Goal: Transaction & Acquisition: Purchase product/service

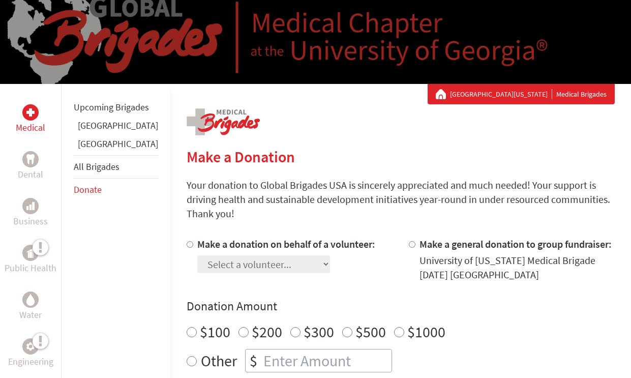
scroll to position [106, 0]
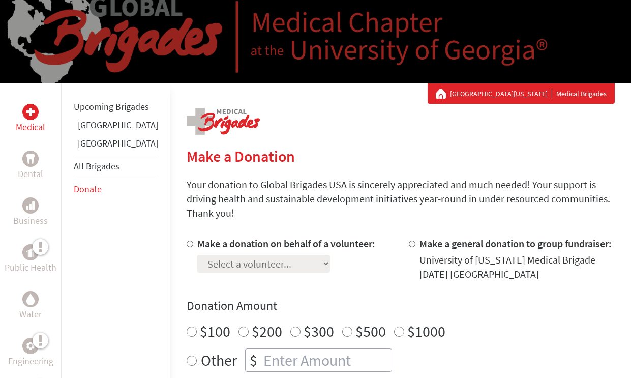
click at [187, 240] on input "Make a donation on behalf of a volunteer:" at bounding box center [190, 243] width 7 height 7
radio input "true"
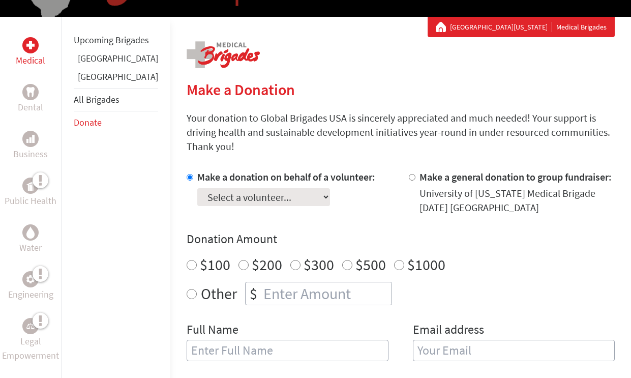
scroll to position [190, 0]
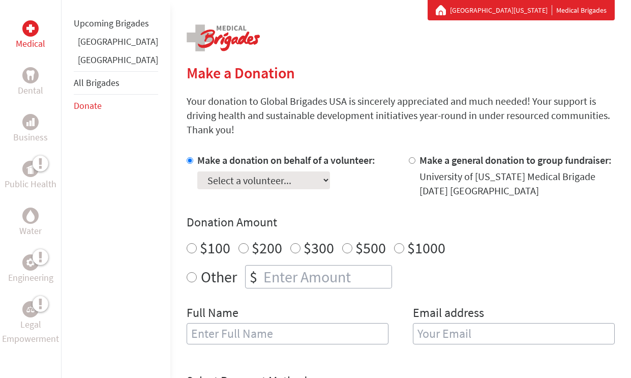
select select "24A6E4B2-81A3-11EF-BF8B-42010A8A0043"
click at [187, 243] on input "$100" at bounding box center [192, 248] width 10 height 10
radio input "true"
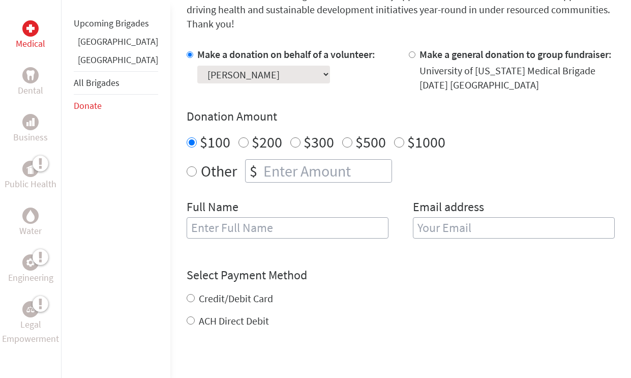
scroll to position [310, 0]
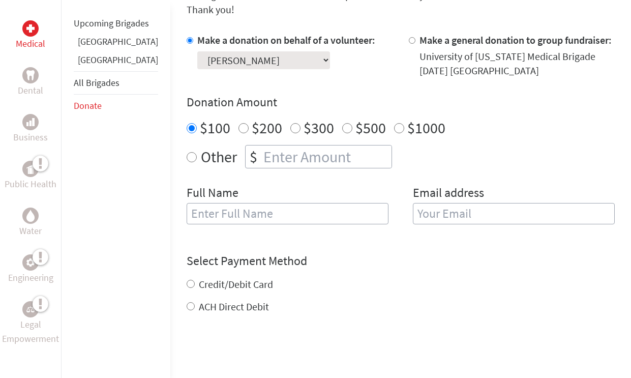
click at [358, 203] on input "text" at bounding box center [288, 213] width 202 height 21
type input "[PERSON_NAME]"
type input "[EMAIL_ADDRESS][DOMAIN_NAME]"
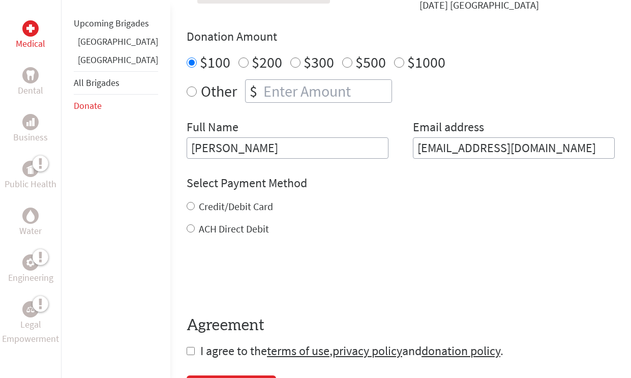
scroll to position [382, 0]
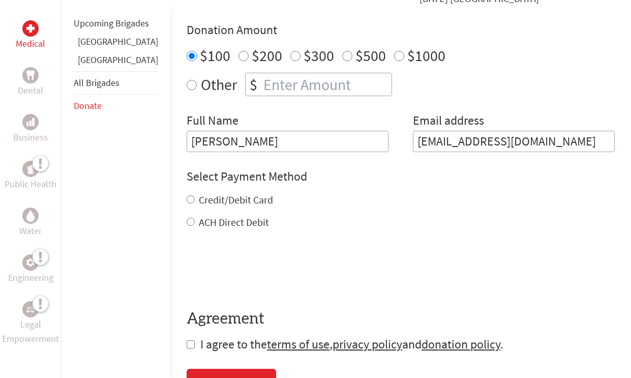
click at [187, 195] on input "Credit/Debit Card" at bounding box center [191, 199] width 8 height 8
radio input "true"
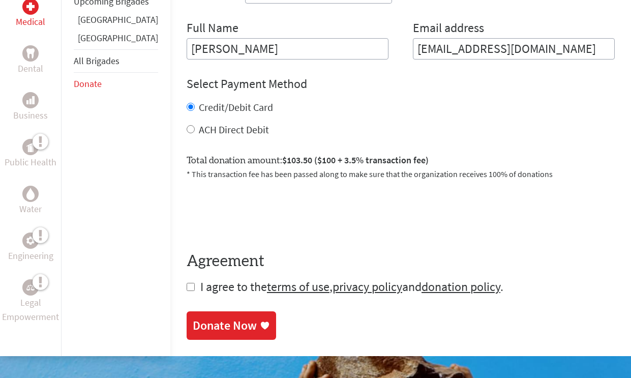
scroll to position [541, 0]
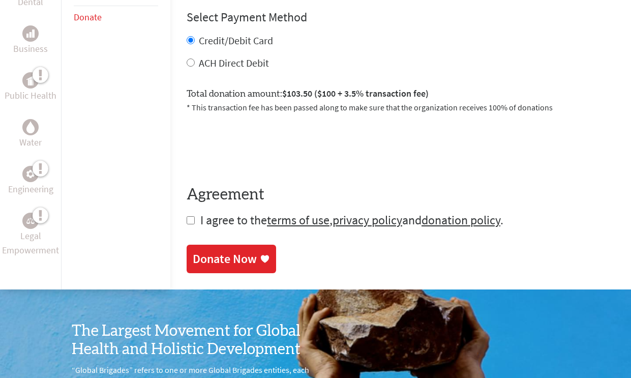
click at [187, 216] on input "checkbox" at bounding box center [191, 220] width 8 height 8
checkbox input "true"
click at [199, 252] on div "Donate Now" at bounding box center [225, 260] width 64 height 16
